Goal: Task Accomplishment & Management: Use online tool/utility

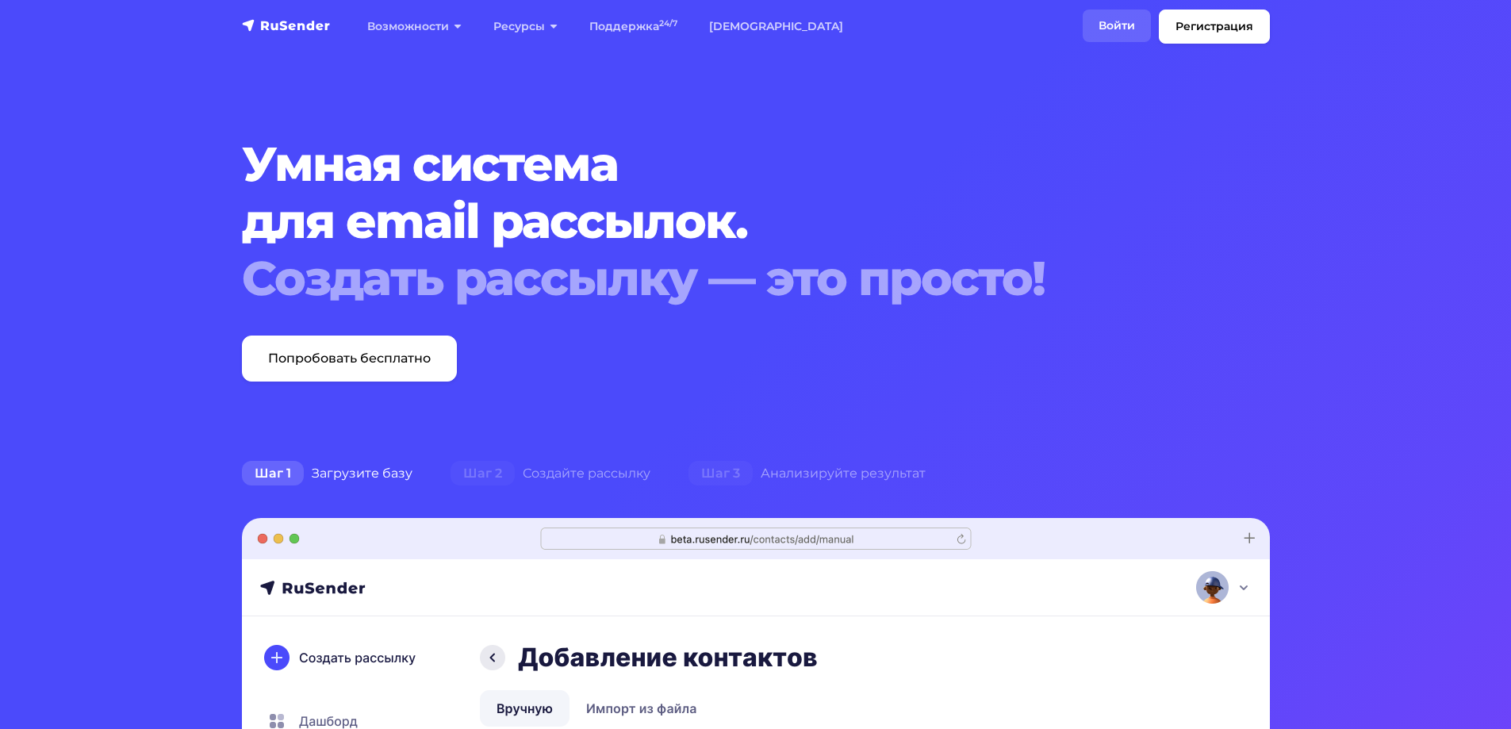
click at [1106, 16] on link "Войти" at bounding box center [1117, 26] width 68 height 33
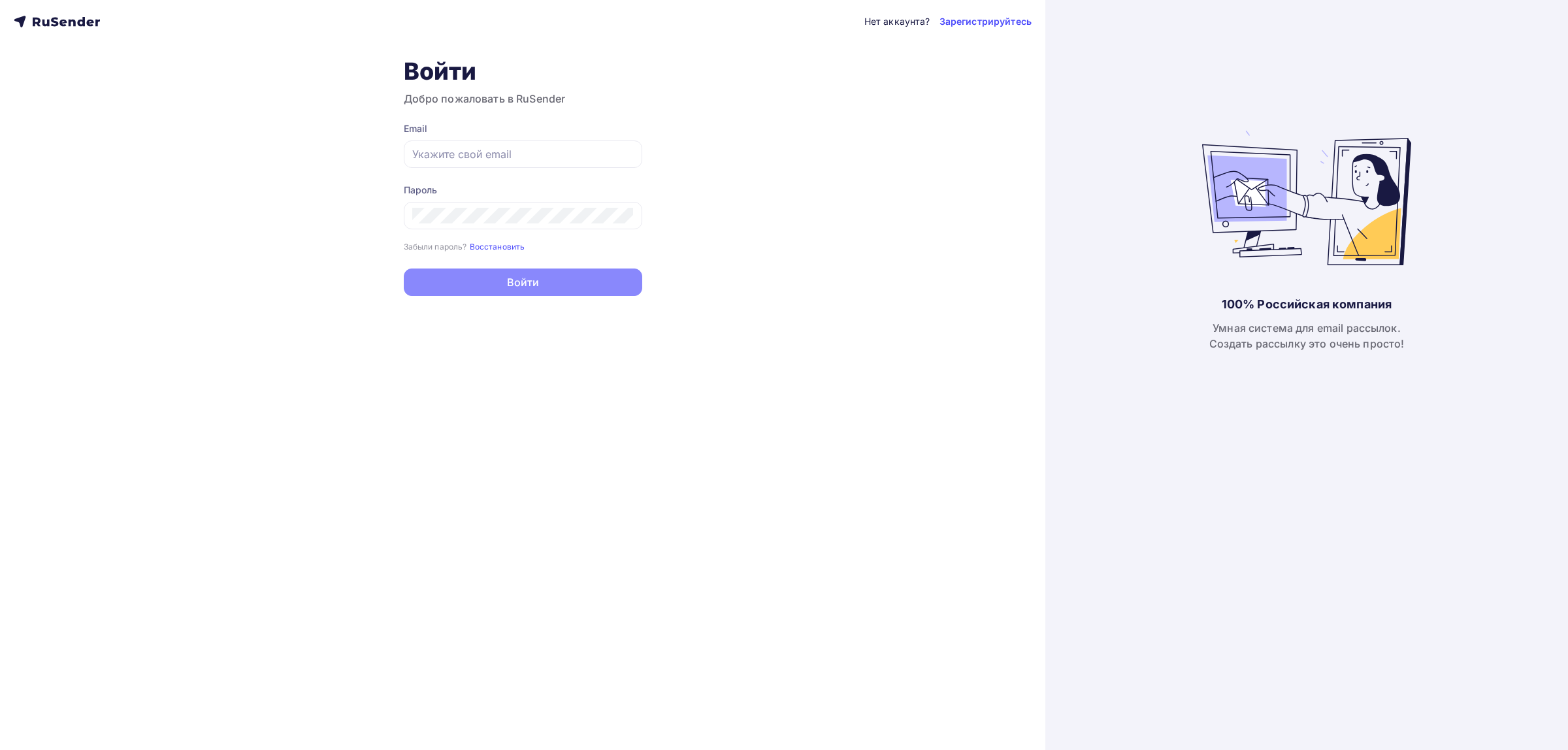
type input "[EMAIL_ADDRESS][DOMAIN_NAME]"
click at [505, 295] on button "Войти" at bounding box center [522, 282] width 238 height 27
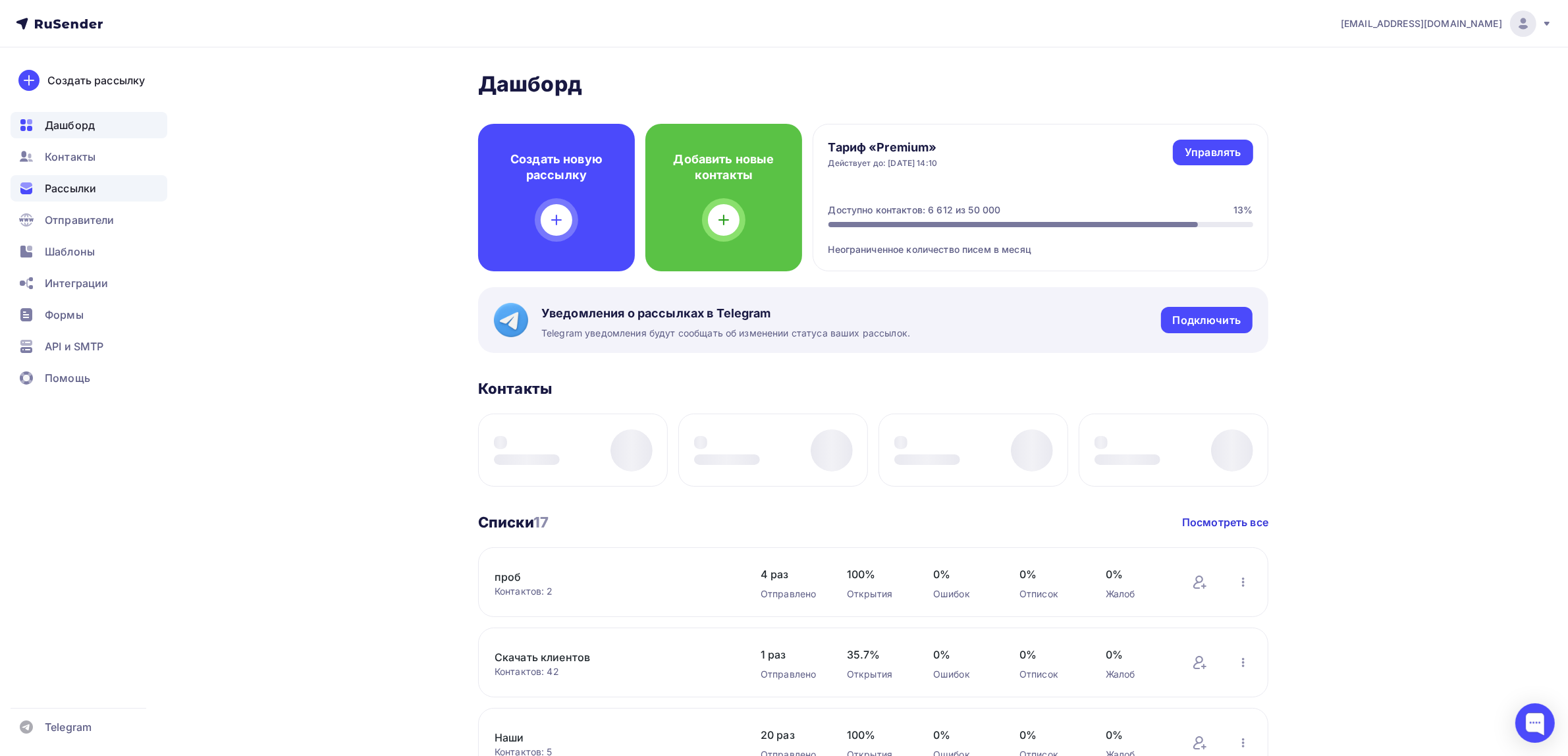
click at [102, 180] on div "Рассылки" at bounding box center [89, 189] width 157 height 27
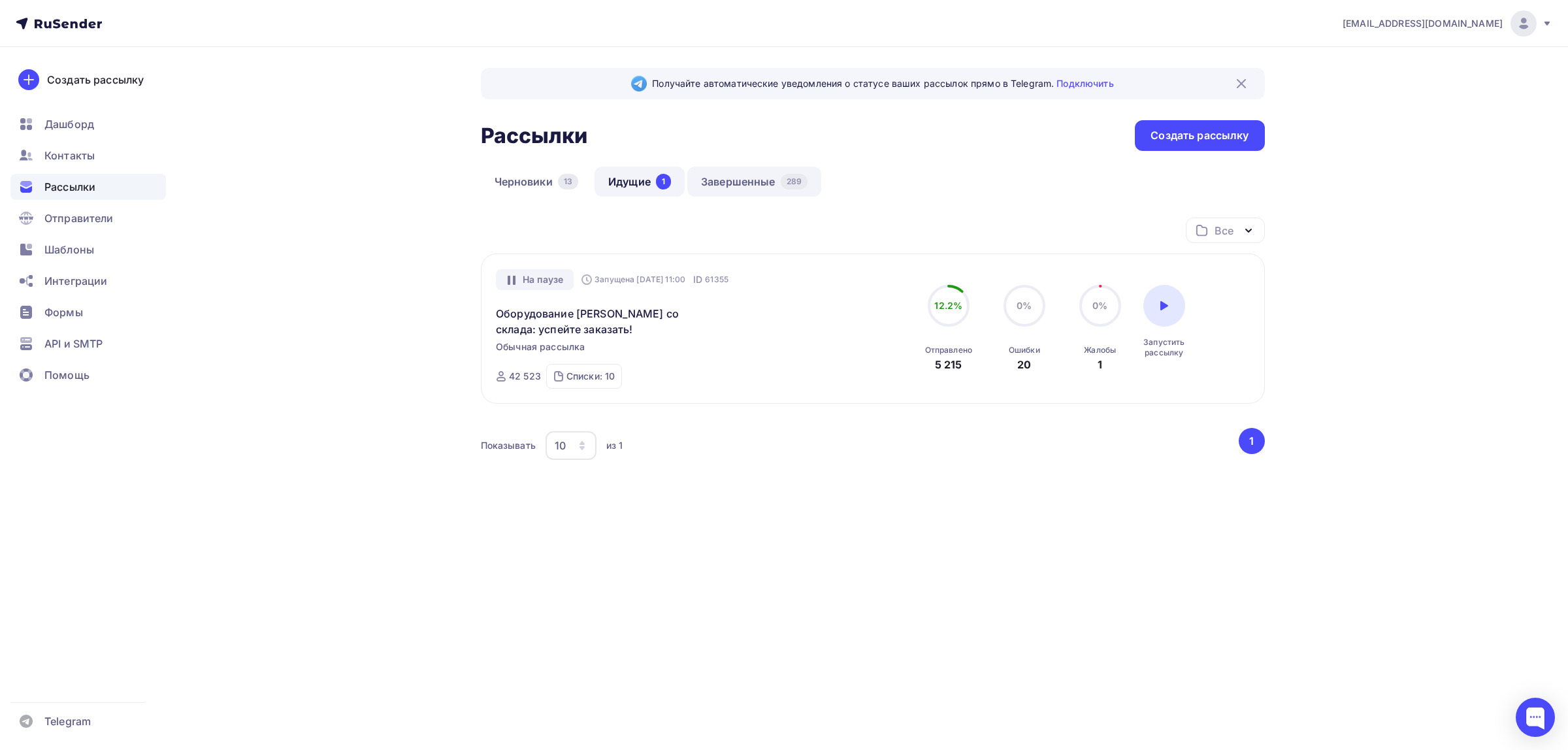
click at [739, 184] on link "Завершенные 289" at bounding box center [754, 181] width 134 height 30
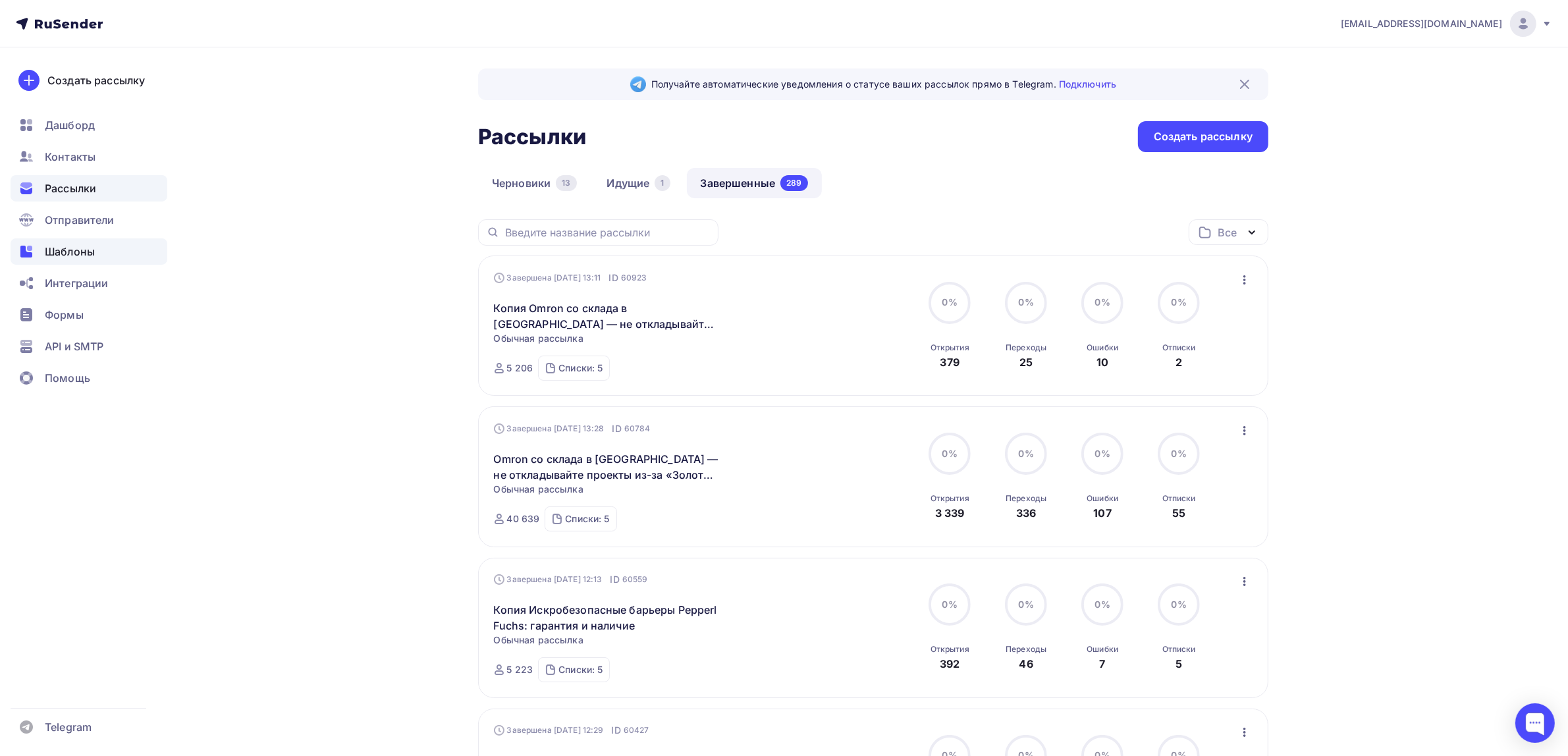
click at [132, 256] on div "Шаблоны" at bounding box center [89, 252] width 157 height 27
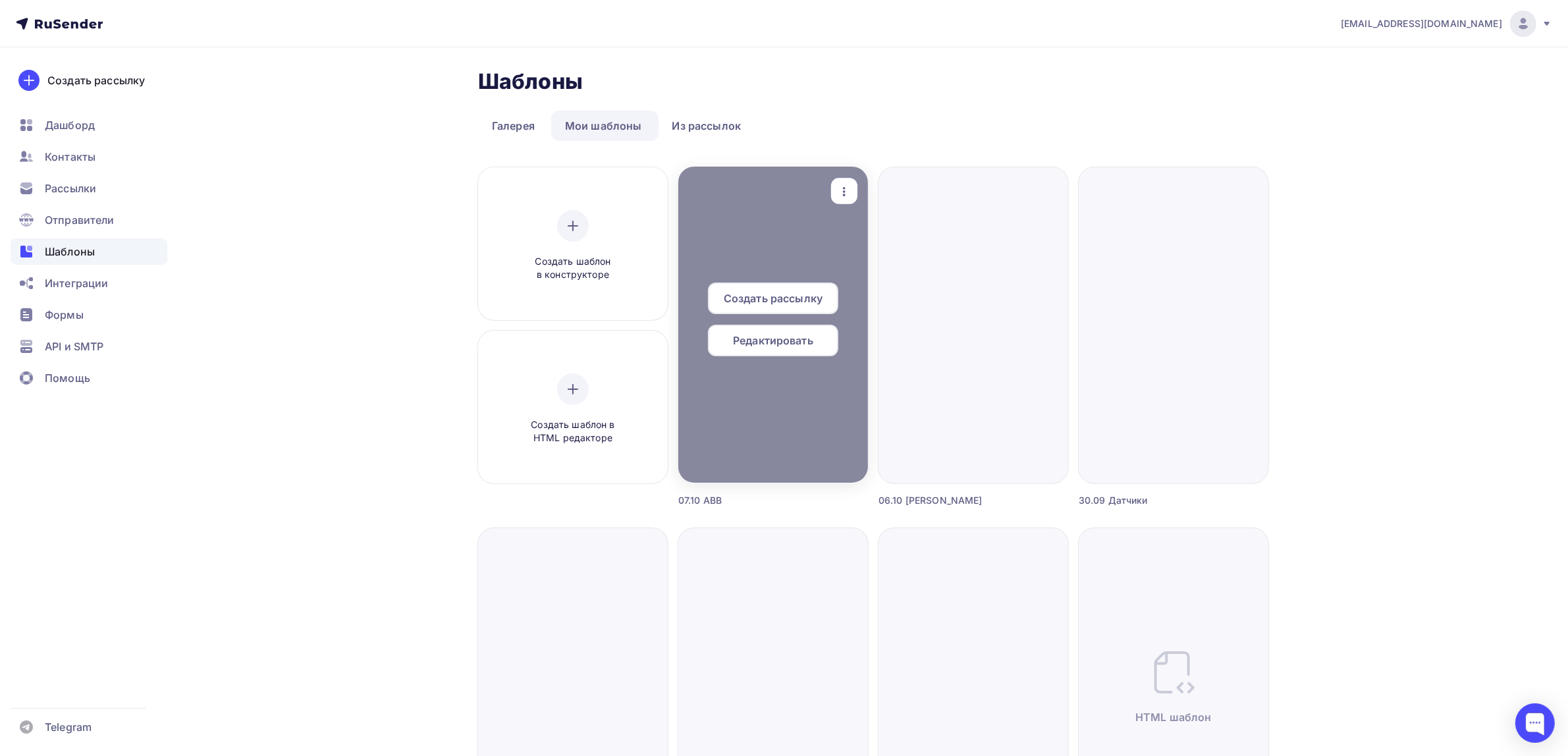
click at [835, 191] on div "button" at bounding box center [845, 191] width 27 height 26
click at [855, 248] on icon at bounding box center [855, 256] width 16 height 16
